Goal: Information Seeking & Learning: Learn about a topic

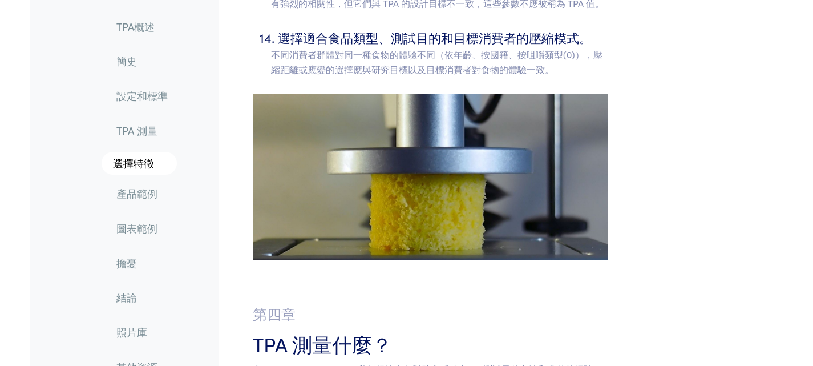
scroll to position [5395, 0]
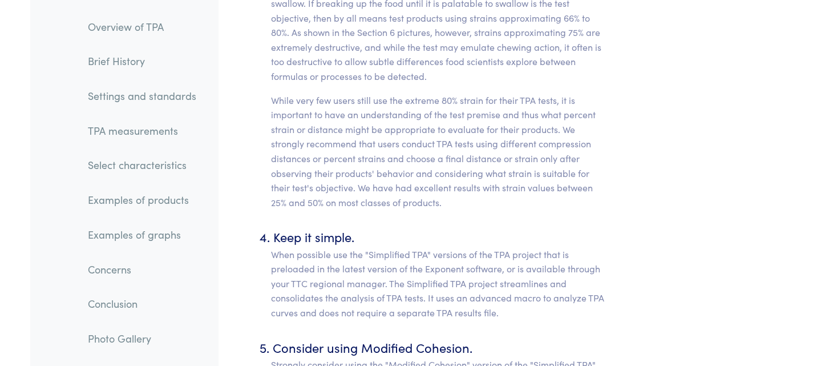
scroll to position [5395, 0]
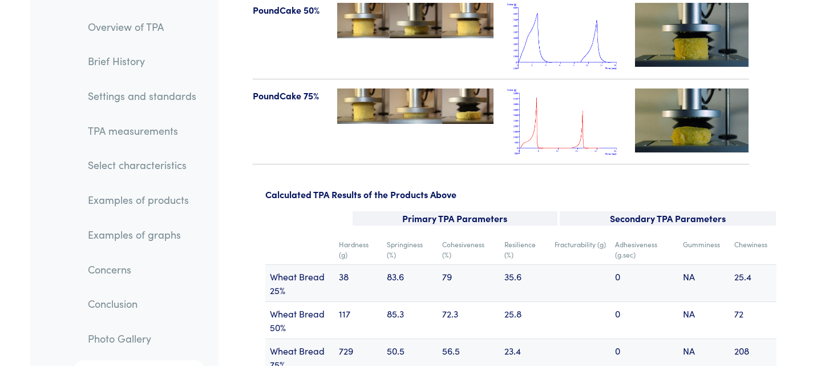
scroll to position [13311, 0]
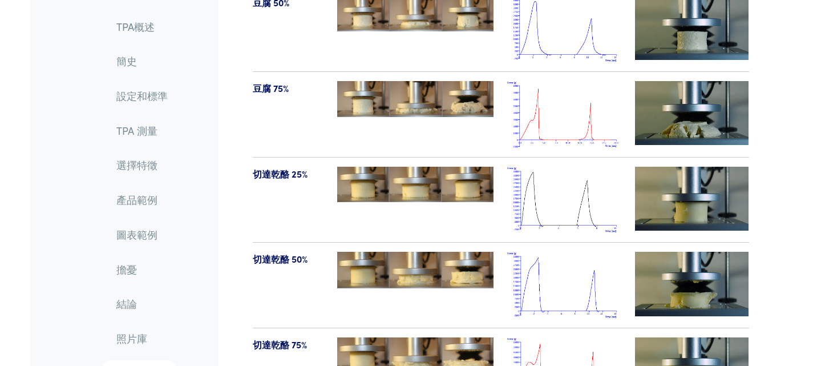
click at [152, 135] on font "TPA 測量" at bounding box center [136, 130] width 41 height 14
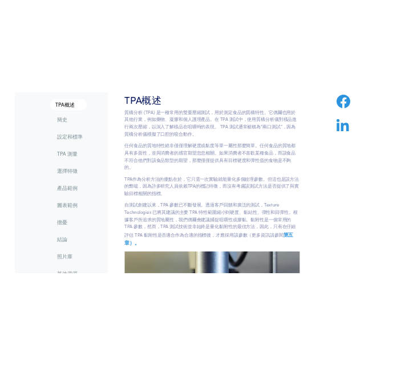
scroll to position [114, 0]
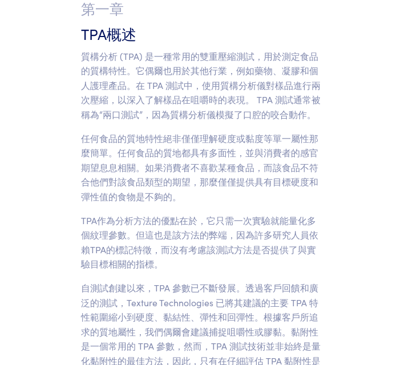
click at [248, 186] on font "任何食品的質地特性絕非僅僅理解硬度或黏度等單一屬性那麼簡單。任何食品的質地都具有多面性，並與消費者的感官期望息息相關。如果消費者不喜歡某種食品，而該食品不符合…" at bounding box center [199, 167] width 237 height 71
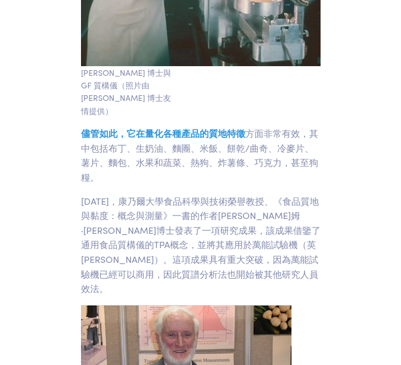
scroll to position [1314, 0]
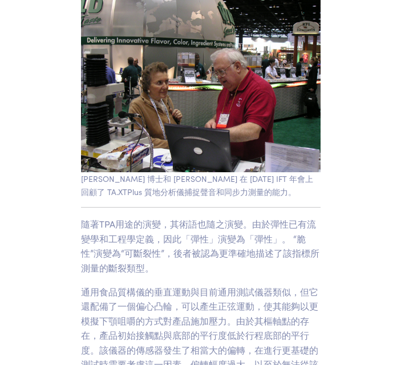
click at [259, 252] on font "隨著TPA用途的演變，其術語也隨之演變。由於彈性已有流變學和工程學定義，因此「彈性」演變為「彈性」。 “脆性”演變為“可斷裂性”，後者被認為更準確地描述了該指…" at bounding box center [200, 245] width 239 height 56
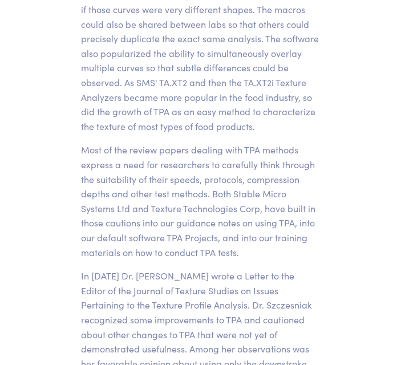
scroll to position [6949, 0]
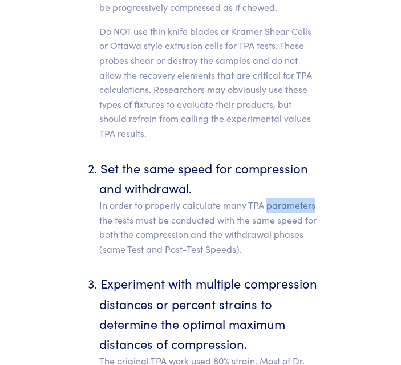
drag, startPoint x: 267, startPoint y: 154, endPoint x: 315, endPoint y: 154, distance: 48.5
click at [315, 198] on p "In order to properly calculate many TPA parameters the tests must be conducted …" at bounding box center [209, 227] width 221 height 58
